Goal: Transaction & Acquisition: Purchase product/service

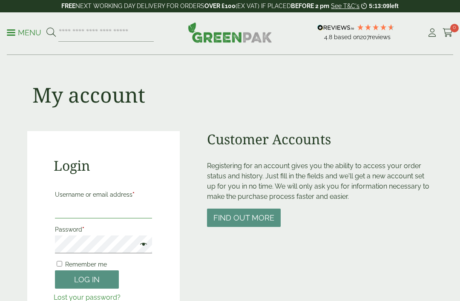
type input "**********"
click at [87, 270] on button "Log in" at bounding box center [87, 279] width 64 height 18
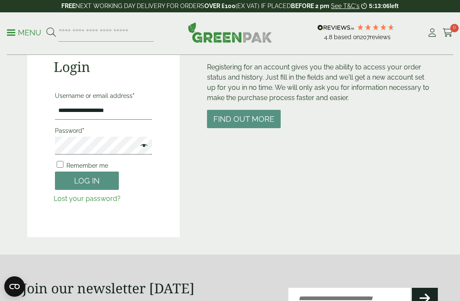
scroll to position [99, 0]
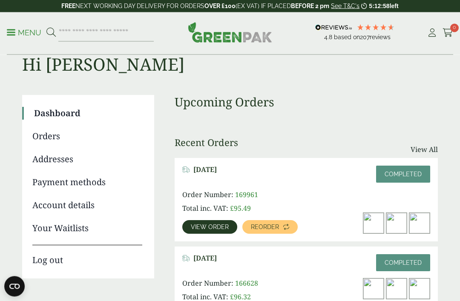
scroll to position [29, 0]
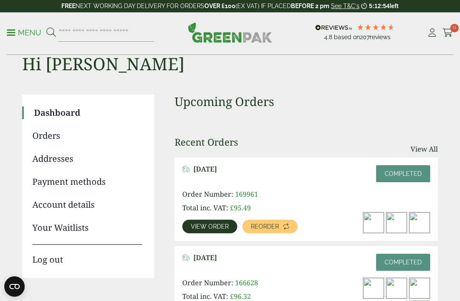
click at [276, 224] on span "Reorder" at bounding box center [265, 227] width 28 height 6
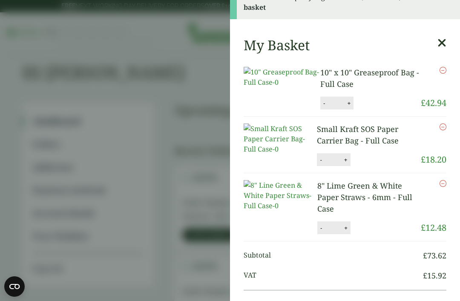
scroll to position [106, 0]
click at [156, 143] on aside "8" Lime Green & White Paper Straws - 6mm - Full Case (2920052) - Added to baske…" at bounding box center [230, 150] width 460 height 301
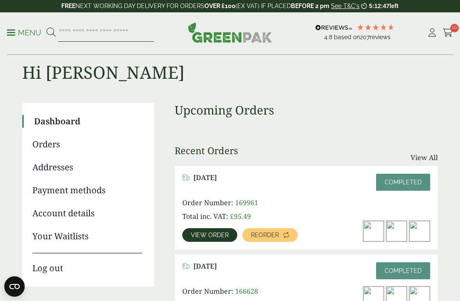
click at [116, 33] on input "search" at bounding box center [105, 33] width 95 height 18
type input "*********"
click at [51, 32] on button at bounding box center [50, 32] width 9 height 11
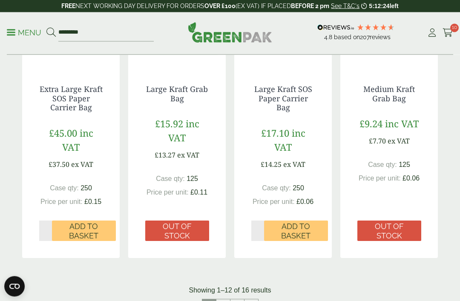
scroll to position [833, 0]
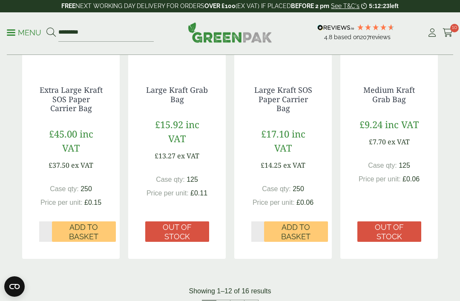
click at [300, 226] on span "Add to Basket" at bounding box center [296, 232] width 52 height 18
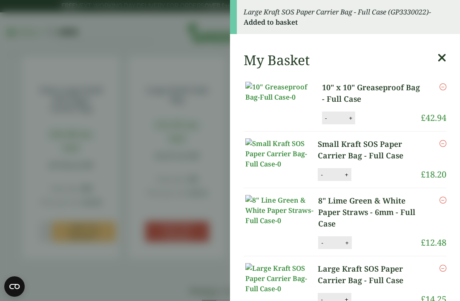
click at [166, 138] on aside "Large Kraft SOS Paper Carrier Bag - Full Case (GP3330022) - Added to basket My …" at bounding box center [230, 150] width 460 height 301
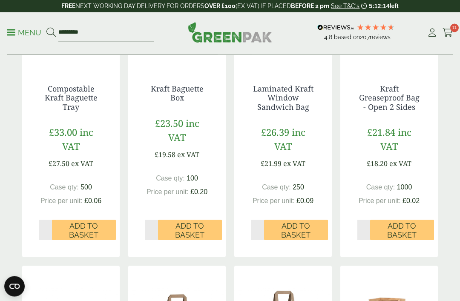
scroll to position [218, 0]
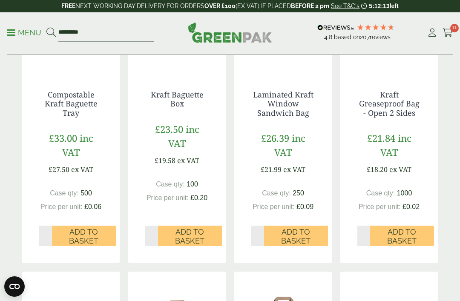
click at [445, 29] on icon at bounding box center [447, 33] width 11 height 9
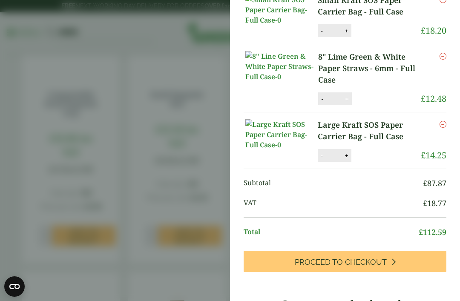
scroll to position [113, 0]
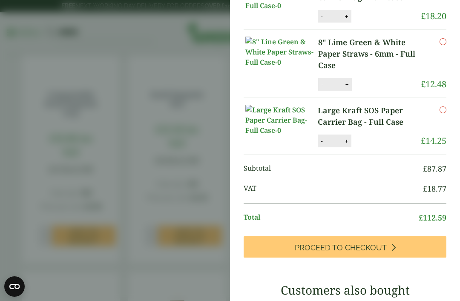
click at [382, 236] on link "Proceed to Checkout" at bounding box center [345, 246] width 203 height 21
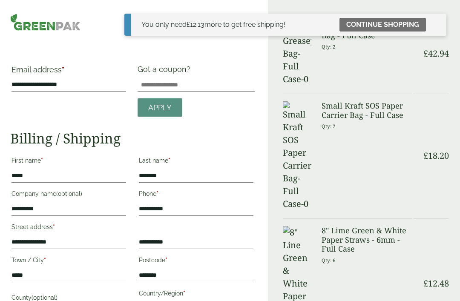
click at [390, 25] on link "Continue shopping" at bounding box center [382, 25] width 86 height 14
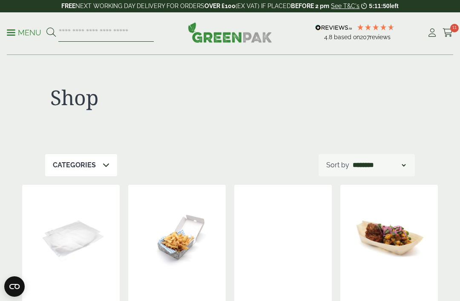
click at [118, 41] on input "search" at bounding box center [105, 33] width 95 height 18
type input "********"
click at [51, 32] on button at bounding box center [50, 32] width 9 height 11
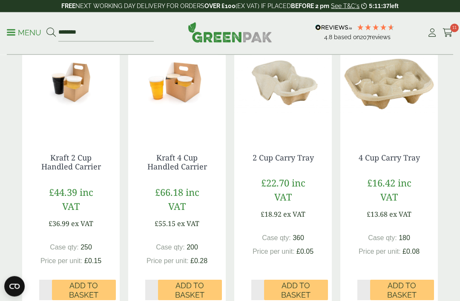
scroll to position [146, 0]
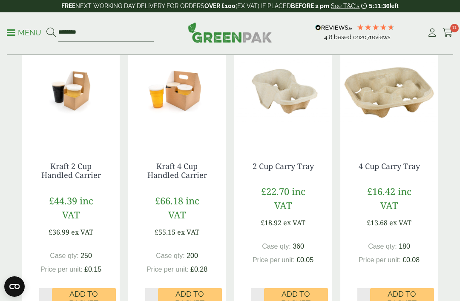
click at [411, 295] on span "Add to Basket" at bounding box center [402, 299] width 52 height 18
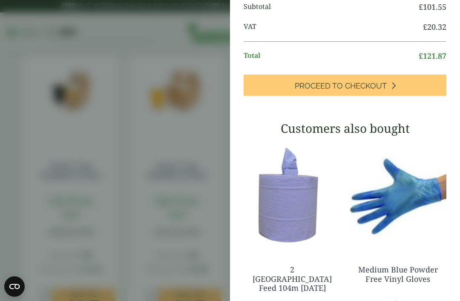
scroll to position [310, 0]
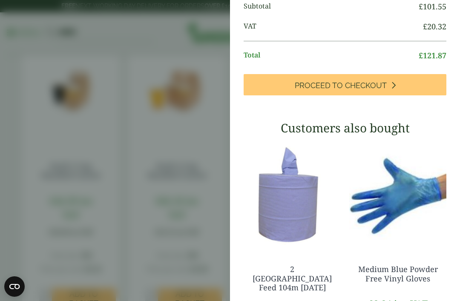
click at [409, 95] on link "Proceed to Checkout" at bounding box center [345, 84] width 203 height 21
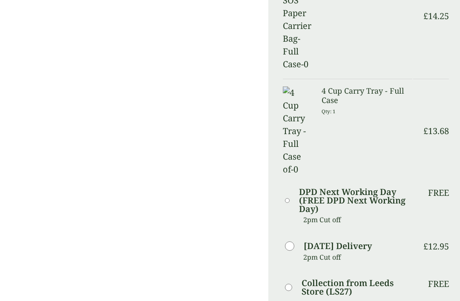
scroll to position [397, 0]
